Goal: Task Accomplishment & Management: Manage account settings

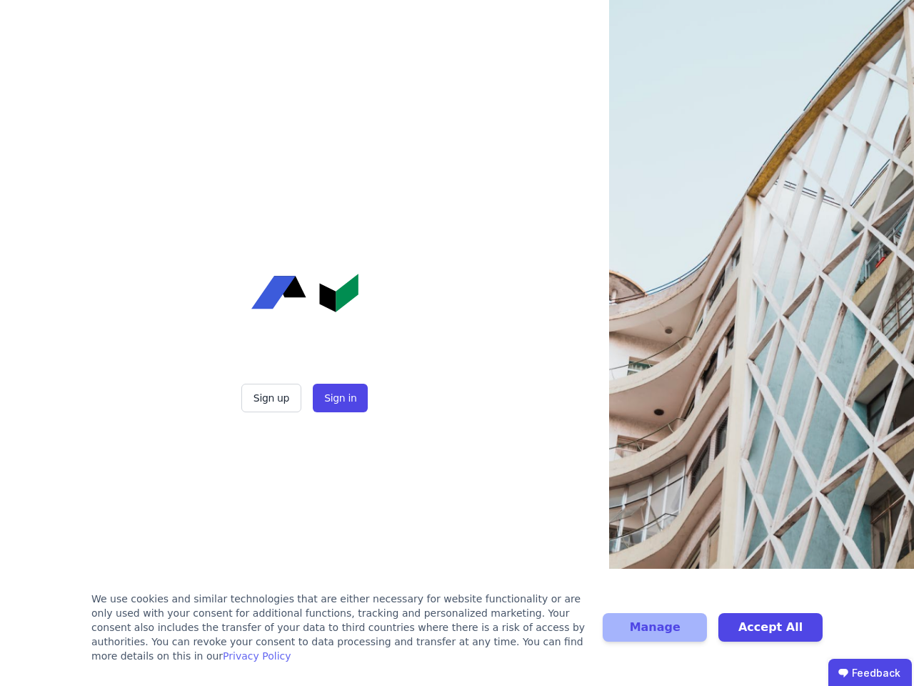
click at [457, 343] on div "Sign up Sign in" at bounding box center [304, 343] width 357 height 686
click at [273, 398] on button "Sign up" at bounding box center [271, 398] width 60 height 29
click at [339, 398] on button "Sign in" at bounding box center [340, 398] width 55 height 29
click at [457, 634] on div "We use cookies and similar technologies that are either necessary for website f…" at bounding box center [338, 626] width 494 height 71
click at [655, 634] on button "Manage" at bounding box center [655, 627] width 104 height 29
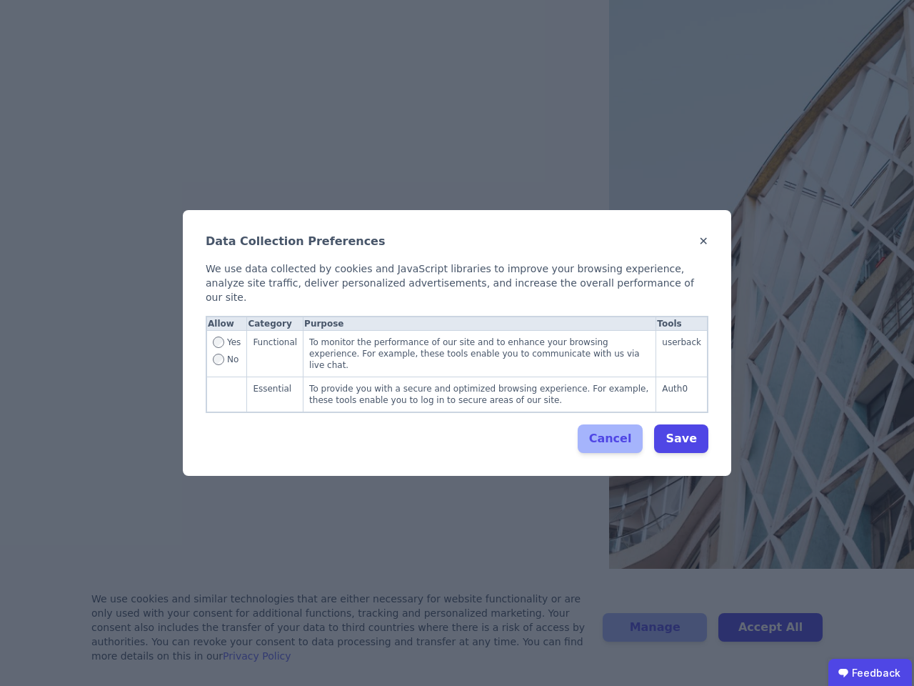
click at [771, 634] on div "Data Collection Preferences ✕ We use data collected by cookies and JavaScript l…" at bounding box center [457, 343] width 914 height 686
click at [870, 672] on ubdiv "Feedback" at bounding box center [870, 672] width 84 height 29
